Goal: Information Seeking & Learning: Find specific fact

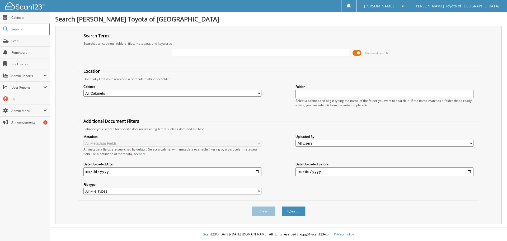
click at [178, 56] on input "text" at bounding box center [261, 53] width 178 height 8
type input "9787"
click at [294, 212] on button "Search" at bounding box center [294, 211] width 24 height 10
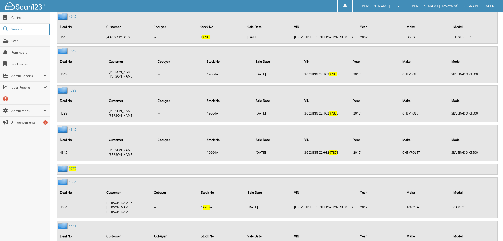
scroll to position [7629, 0]
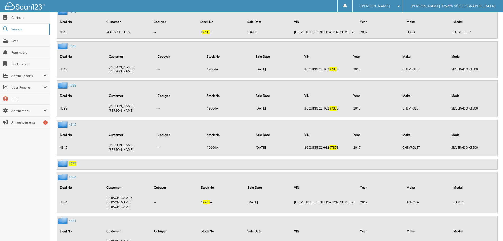
click at [68, 159] on div "9787" at bounding box center [277, 164] width 441 height 10
click at [71, 161] on span "9787" at bounding box center [72, 163] width 7 height 4
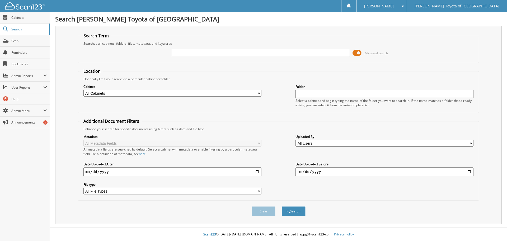
click at [244, 55] on input "text" at bounding box center [261, 53] width 178 height 8
type input "21057"
click at [282, 206] on button "Search" at bounding box center [294, 211] width 24 height 10
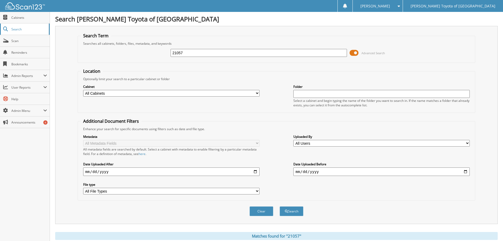
click at [35, 32] on link "Search" at bounding box center [25, 29] width 50 height 11
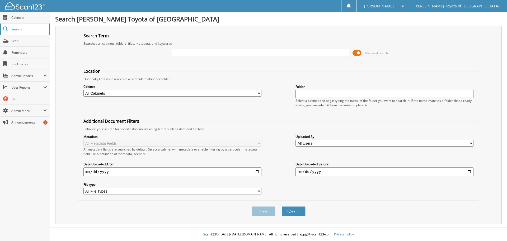
click at [41, 27] on span "Search" at bounding box center [28, 29] width 35 height 4
click at [198, 54] on input "text" at bounding box center [261, 53] width 178 height 8
type input "9787"
click at [282, 206] on button "Search" at bounding box center [294, 211] width 24 height 10
